Goal: Use online tool/utility: Utilize a website feature to perform a specific function

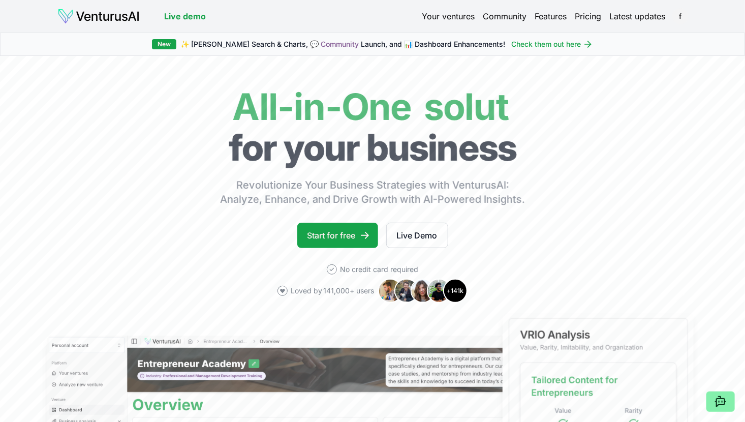
click at [437, 15] on link "Your ventures" at bounding box center [448, 16] width 53 height 12
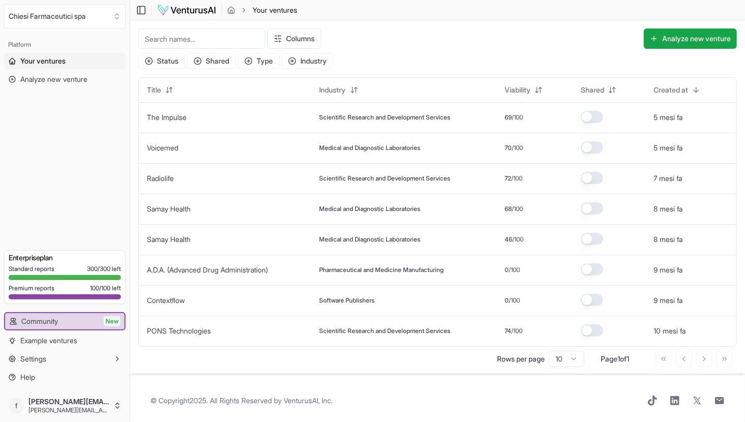
click at [232, 38] on input at bounding box center [201, 38] width 127 height 20
click at [678, 36] on button "Analyze new venture" at bounding box center [689, 38] width 93 height 20
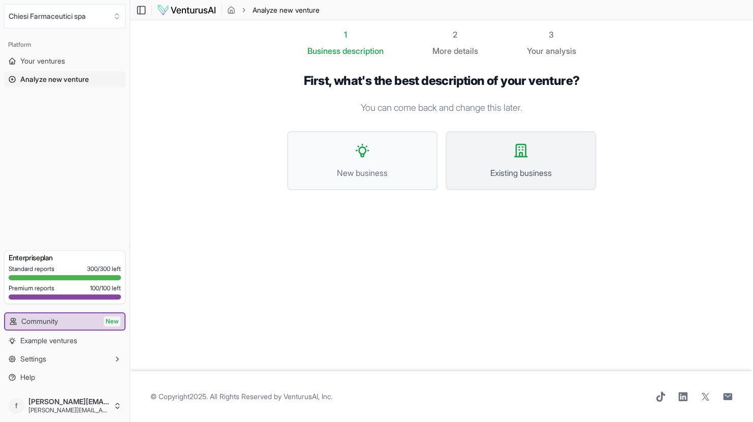
click at [526, 163] on button "Existing business" at bounding box center [520, 160] width 150 height 59
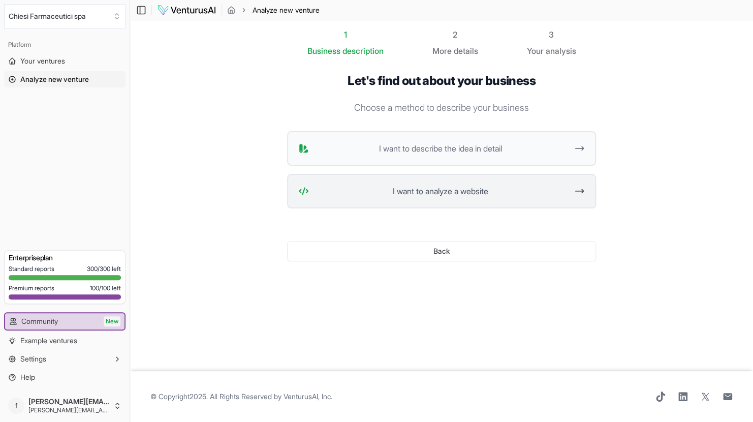
click at [411, 199] on button "I want to analyze a website" at bounding box center [441, 191] width 309 height 35
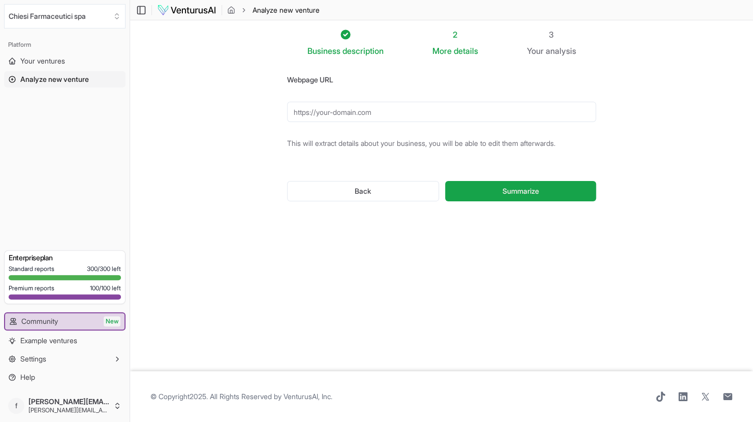
click at [375, 108] on input "Webpage URL" at bounding box center [441, 112] width 309 height 20
paste input "https://www.biolumsciences.com/"
type input "https://www.biolumsciences.com/"
click at [445, 181] on button "Summarize" at bounding box center [520, 191] width 151 height 20
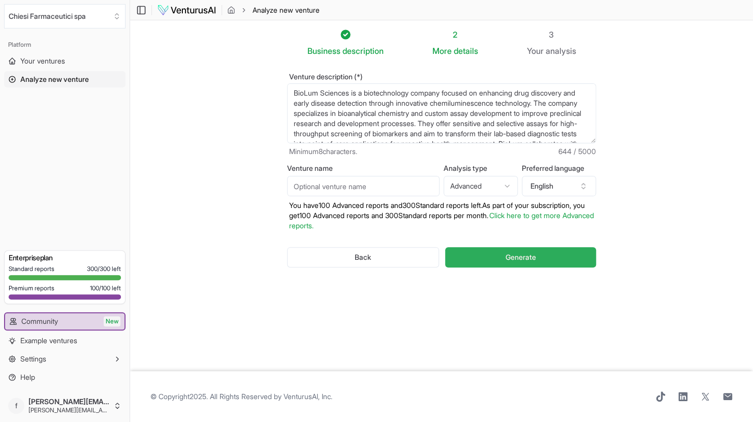
click at [517, 257] on span "Generate" at bounding box center [520, 257] width 30 height 10
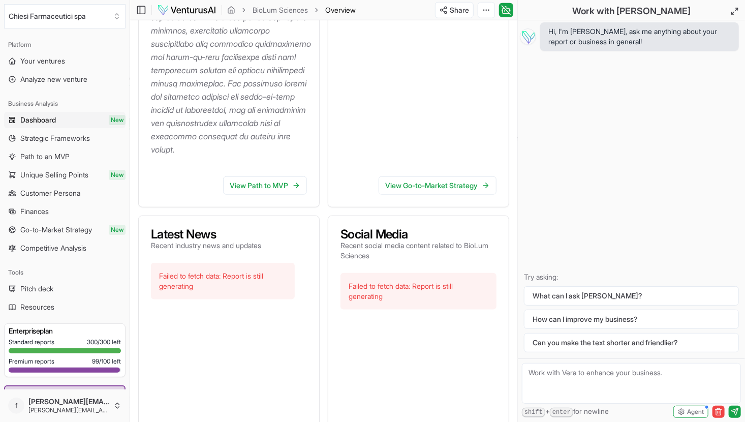
scroll to position [494, 0]
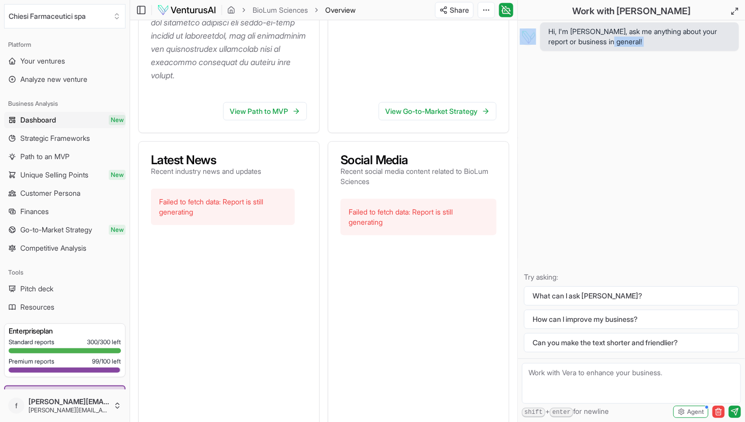
drag, startPoint x: 521, startPoint y: 257, endPoint x: 628, endPoint y: 96, distance: 193.3
click at [628, 96] on div "Hi, I'm Vera, ask me anything about your report or business in general! Try ask…" at bounding box center [631, 189] width 227 height 338
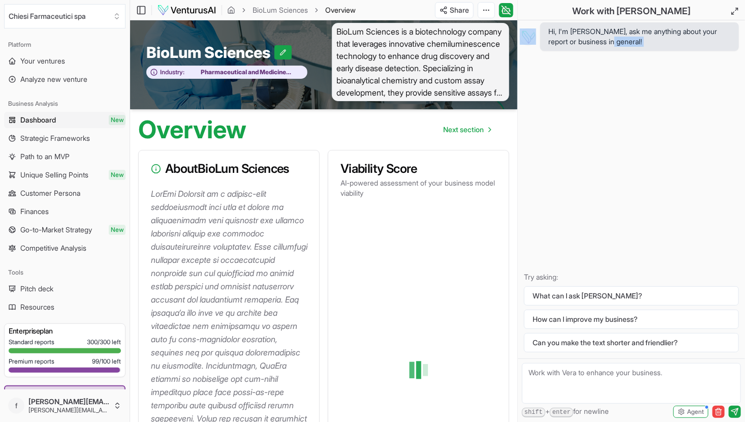
scroll to position [0, 0]
